Goal: Information Seeking & Learning: Learn about a topic

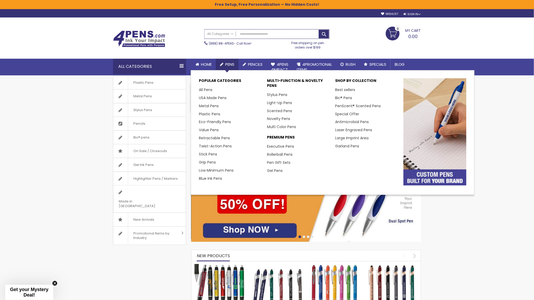
click at [230, 63] on span "Pens" at bounding box center [229, 64] width 9 height 5
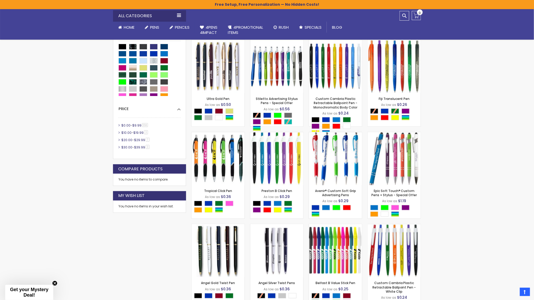
scroll to position [282, 0]
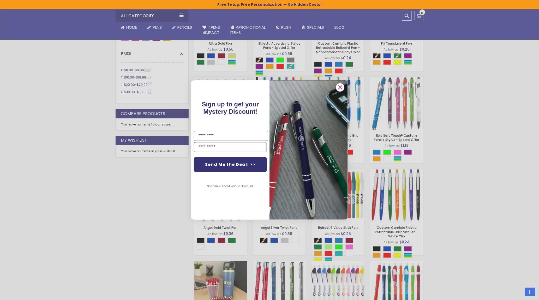
click at [342, 87] on circle "Close dialog" at bounding box center [340, 87] width 8 height 8
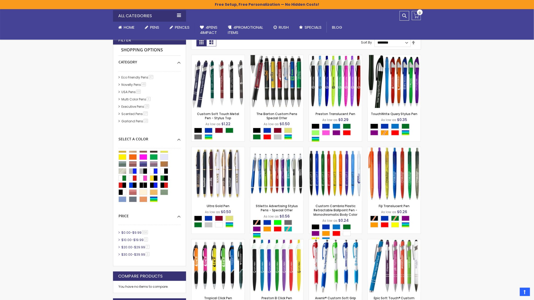
scroll to position [156, 0]
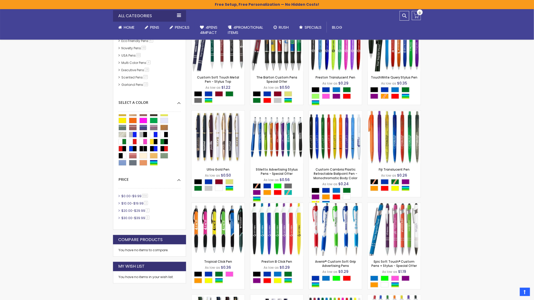
click at [137, 196] on span "$9.99" at bounding box center [136, 196] width 9 height 4
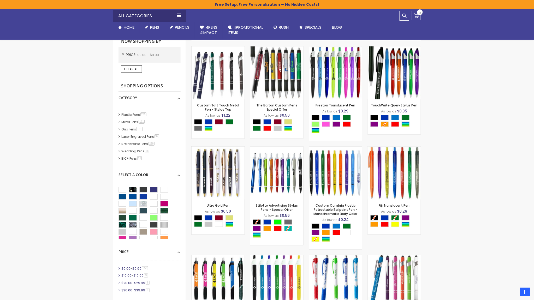
scroll to position [88, 0]
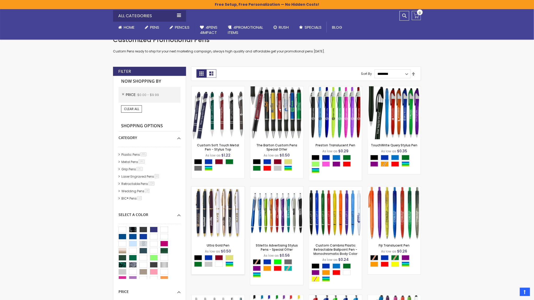
click at [225, 201] on img at bounding box center [217, 212] width 53 height 53
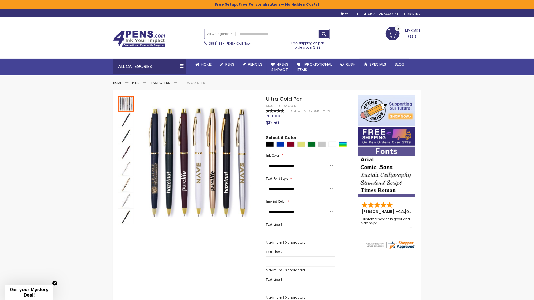
click at [141, 37] on img at bounding box center [139, 39] width 52 height 17
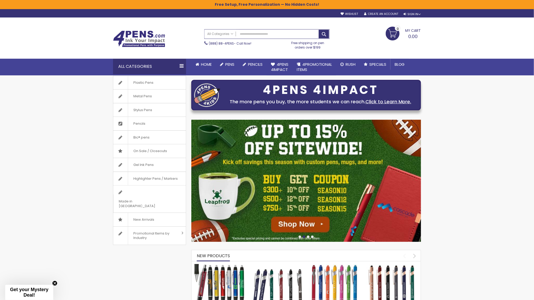
click at [288, 277] on img at bounding box center [277, 290] width 52 height 52
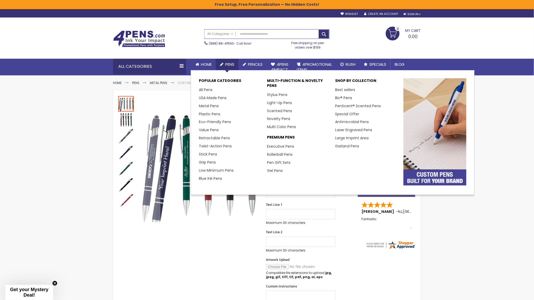
click at [228, 66] on span "Pens" at bounding box center [229, 64] width 9 height 5
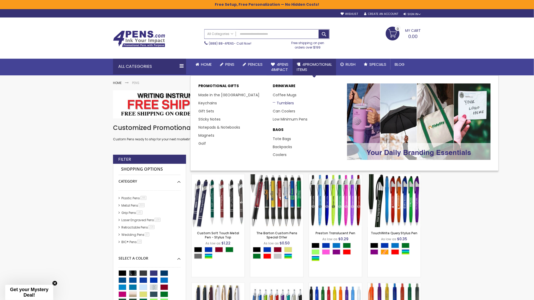
click at [285, 103] on link "Tumblers" at bounding box center [283, 102] width 21 height 5
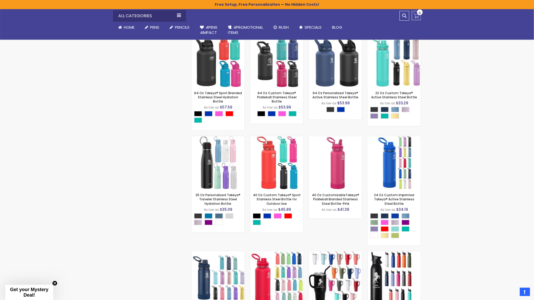
scroll to position [1779, 0]
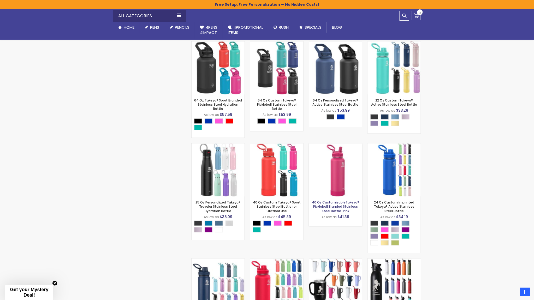
click at [341, 213] on link "40 Oz CustomizableTakeya® Pickleball Branded Stainless Steel Bottle-Pink" at bounding box center [335, 206] width 47 height 13
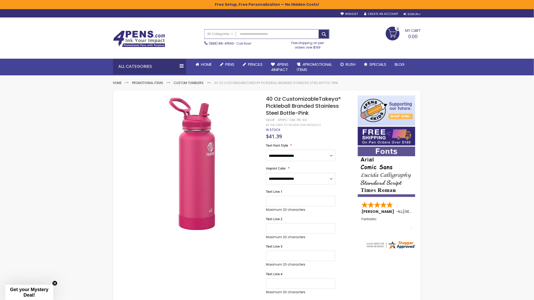
click at [311, 114] on h1 "40 Oz CustomizableTakeya® Pickleball Branded Stainless Steel Bottle-Pink" at bounding box center [309, 105] width 87 height 21
drag, startPoint x: 309, startPoint y: 121, endPoint x: 281, endPoint y: 119, distance: 28.2
click at [281, 119] on div "4PHPC-TAK-PB-40" at bounding box center [291, 120] width 29 height 4
drag, startPoint x: 307, startPoint y: 120, endPoint x: 281, endPoint y: 118, distance: 26.6
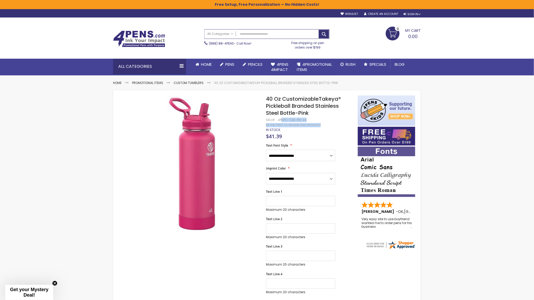
click at [281, 118] on div "4PHPC-TAK-PB-40" at bounding box center [291, 120] width 29 height 4
drag, startPoint x: 278, startPoint y: 119, endPoint x: 305, endPoint y: 119, distance: 27.6
click at [305, 119] on div "4PHPC-TAK-PB-40" at bounding box center [291, 120] width 29 height 4
copy div "4PHPC-TAK-PB-40"
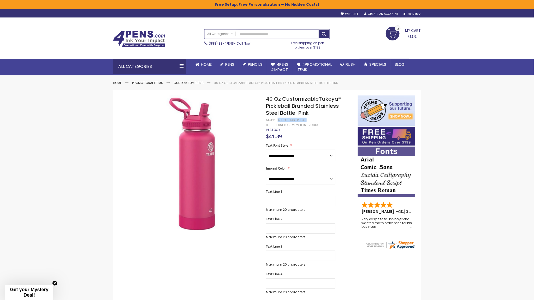
click at [152, 36] on img at bounding box center [139, 39] width 52 height 17
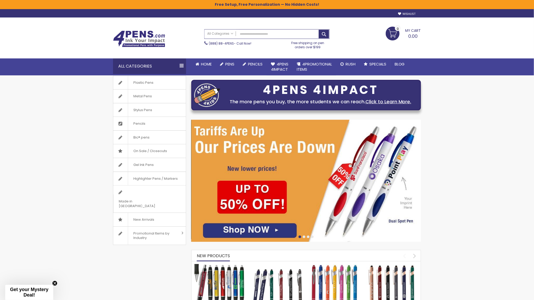
click at [305, 235] on div at bounding box center [305, 237] width 229 height 4
click at [304, 238] on div at bounding box center [305, 237] width 229 height 4
click at [304, 237] on div at bounding box center [304, 236] width 3 height 3
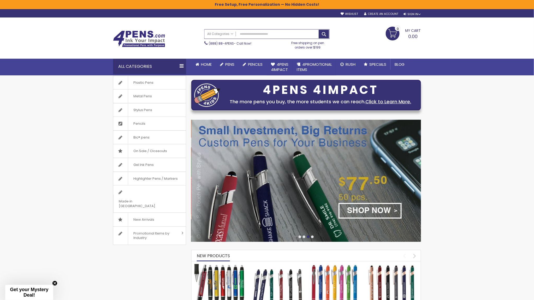
click at [304, 236] on div at bounding box center [304, 236] width 3 height 3
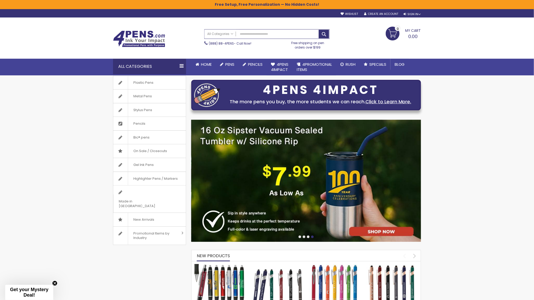
click at [301, 236] on div at bounding box center [305, 237] width 229 height 4
click at [300, 237] on div at bounding box center [299, 236] width 3 height 3
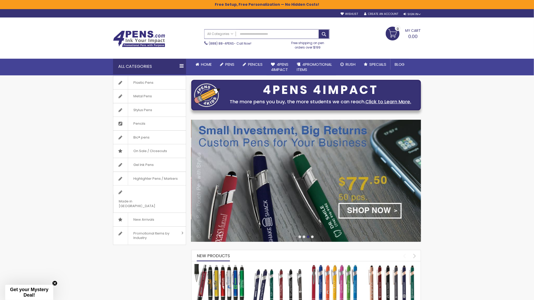
click at [313, 237] on div at bounding box center [305, 237] width 229 height 4
click at [314, 237] on div at bounding box center [305, 237] width 229 height 4
click at [313, 237] on div at bounding box center [312, 236] width 3 height 3
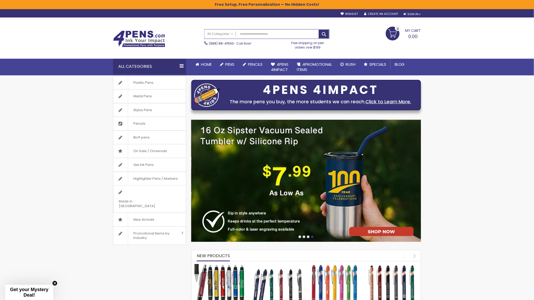
click at [300, 237] on div at bounding box center [299, 236] width 3 height 3
